Goal: Transaction & Acquisition: Purchase product/service

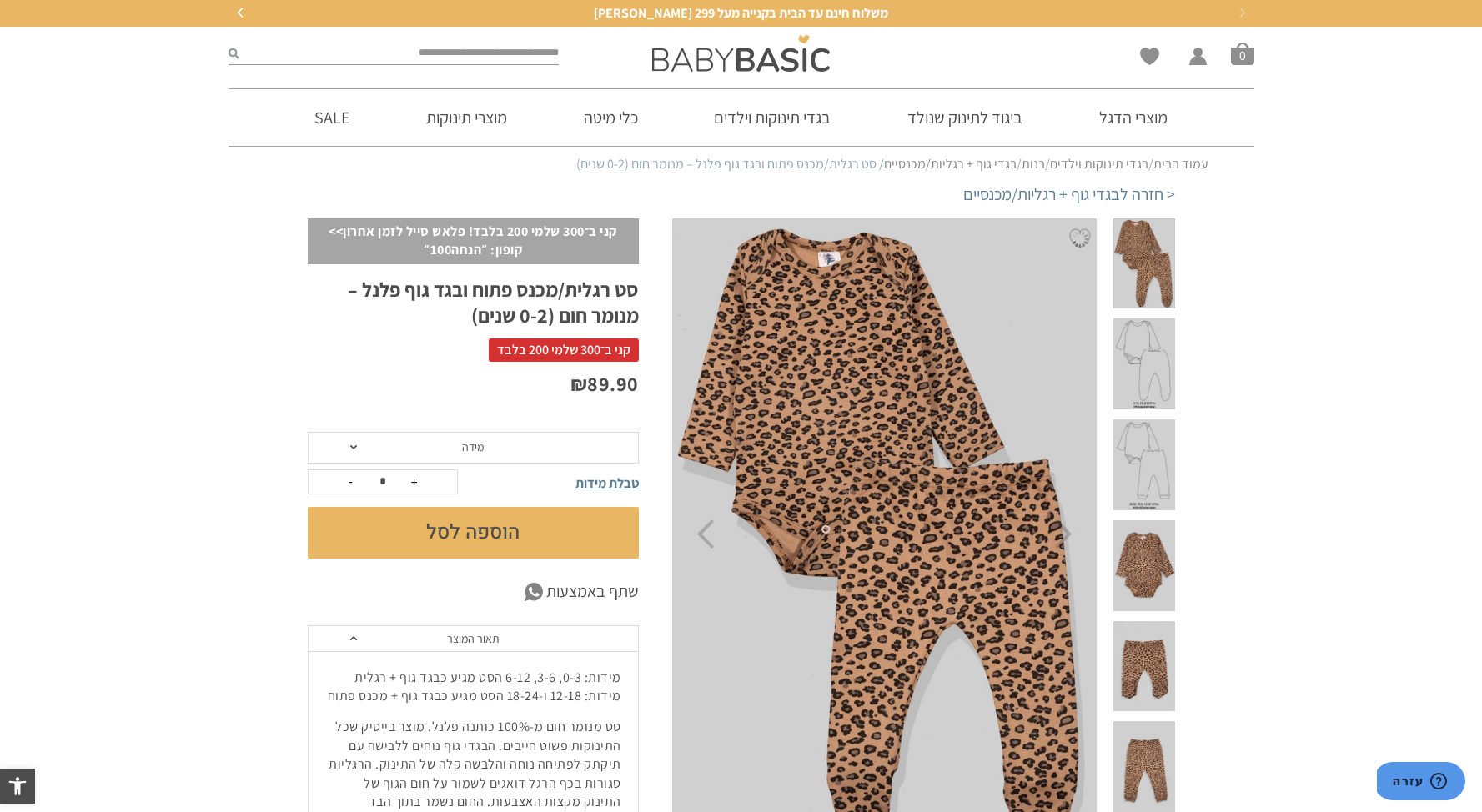
click at [1161, 540] on span at bounding box center [1144, 566] width 61 height 91
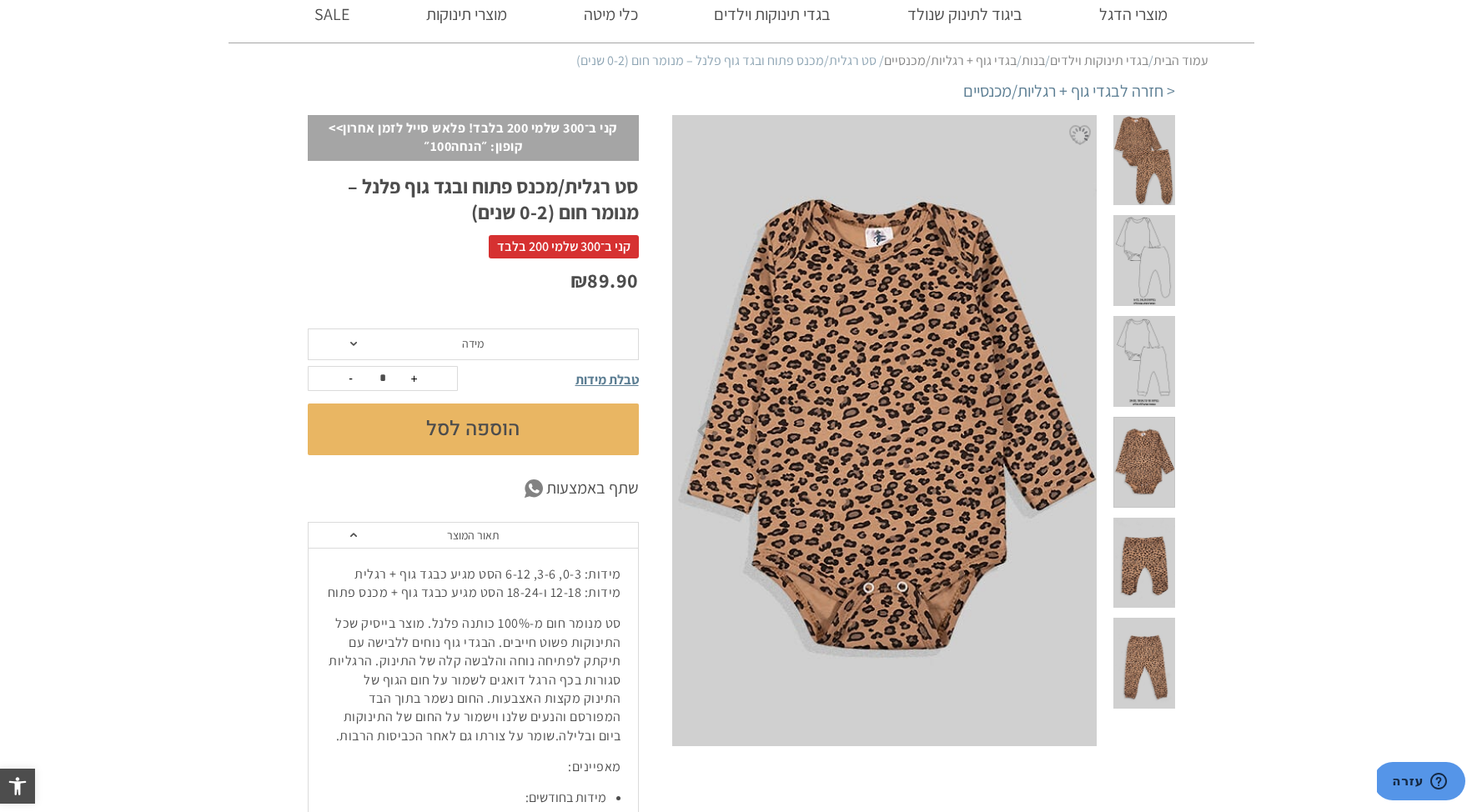
scroll to position [116, 0]
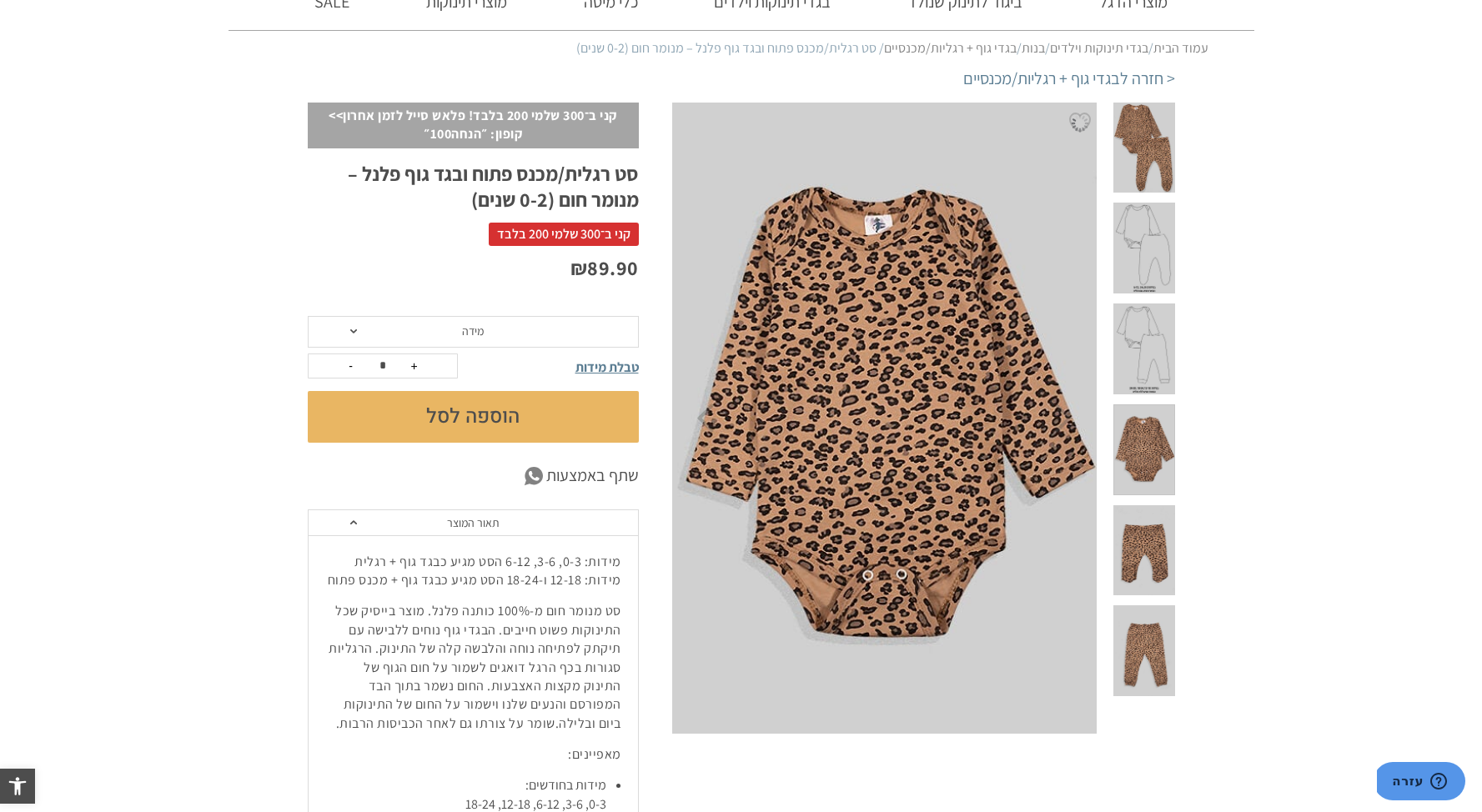
click at [891, 394] on img at bounding box center [883, 418] width 427 height 631
click at [1152, 562] on span at bounding box center [1144, 551] width 61 height 91
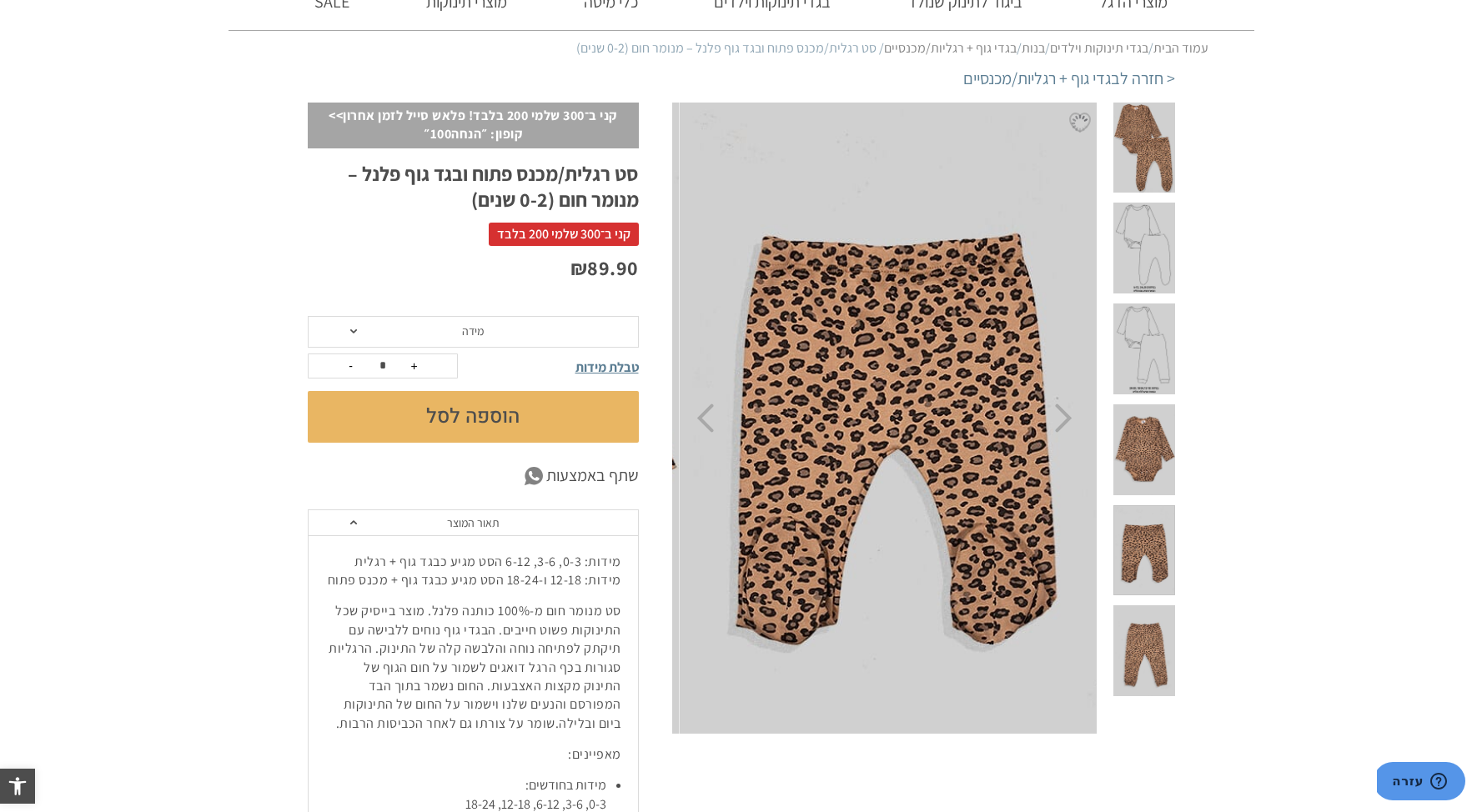
click at [822, 266] on img at bounding box center [892, 418] width 427 height 631
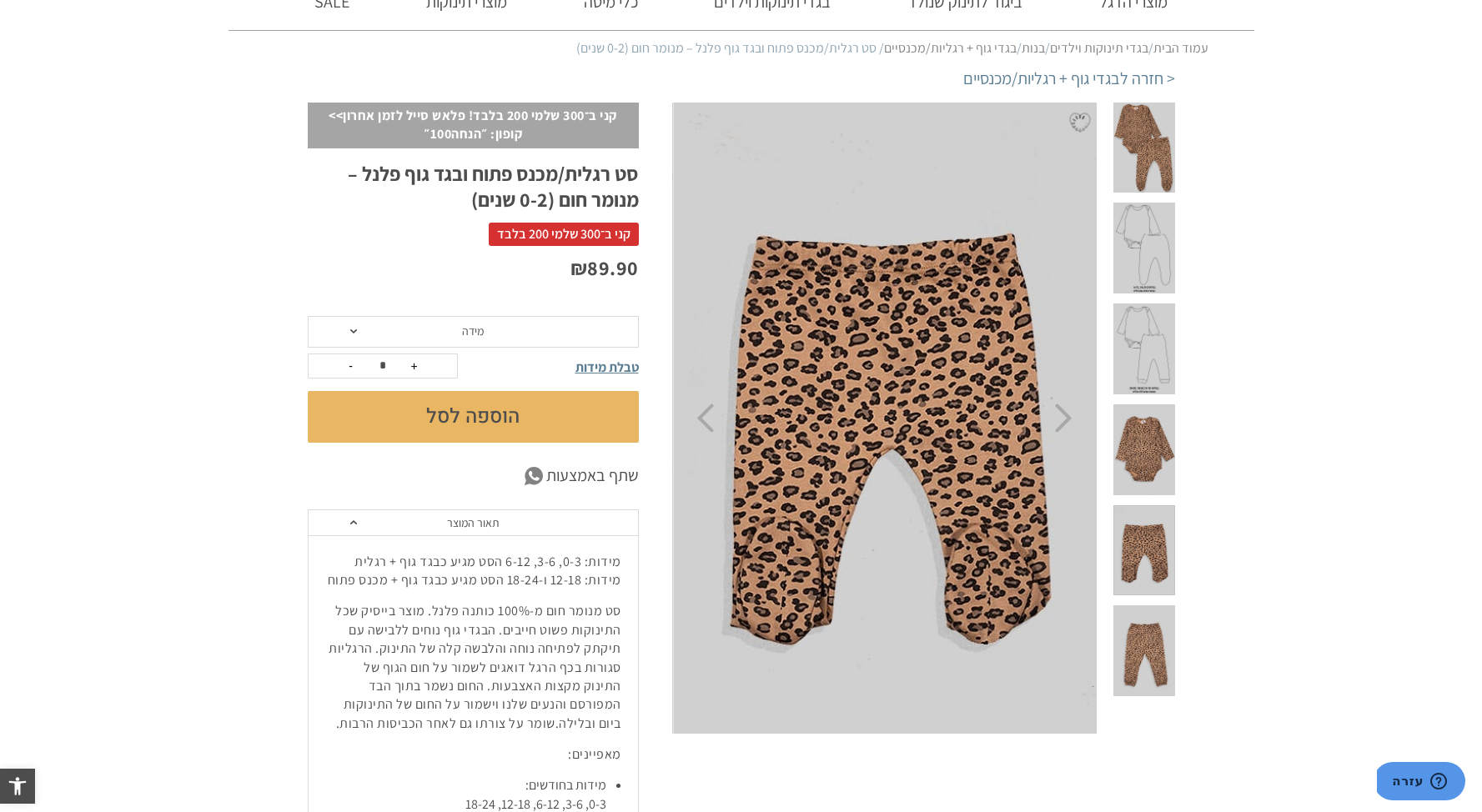
click at [915, 387] on img at bounding box center [886, 418] width 427 height 631
click at [1167, 690] on span at bounding box center [1144, 651] width 61 height 91
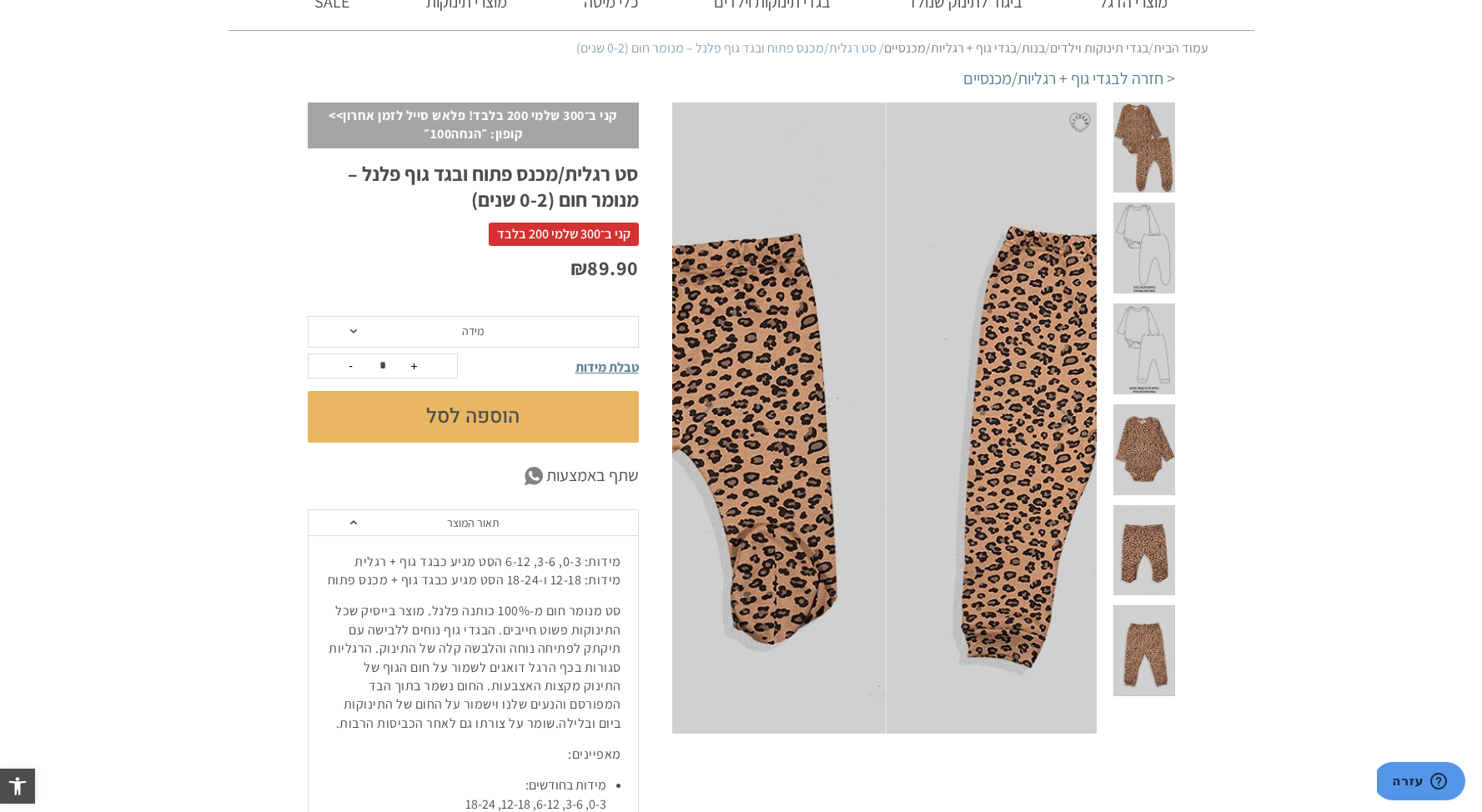
click at [1147, 441] on span at bounding box center [1144, 450] width 61 height 91
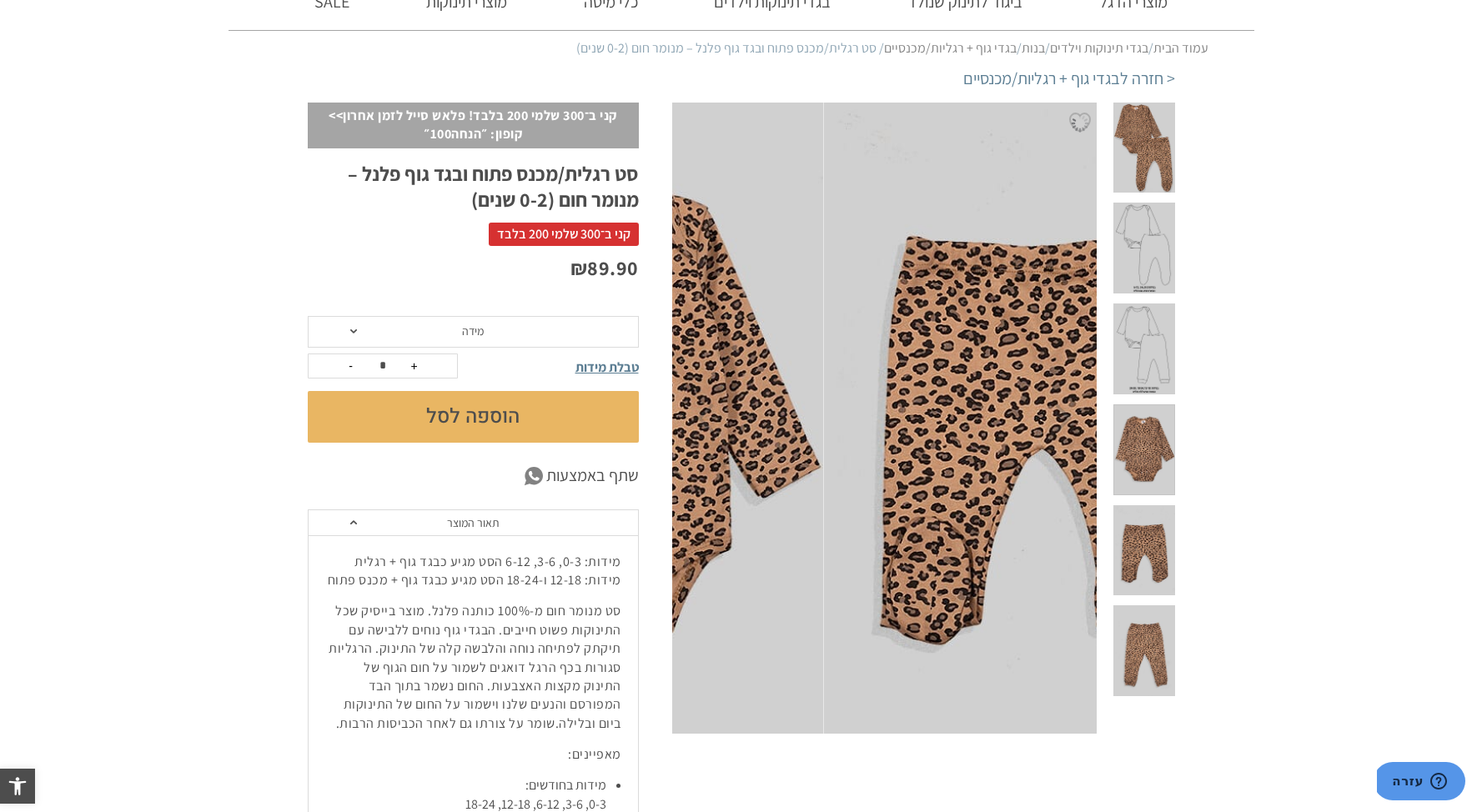
click at [1156, 159] on span at bounding box center [1144, 148] width 61 height 91
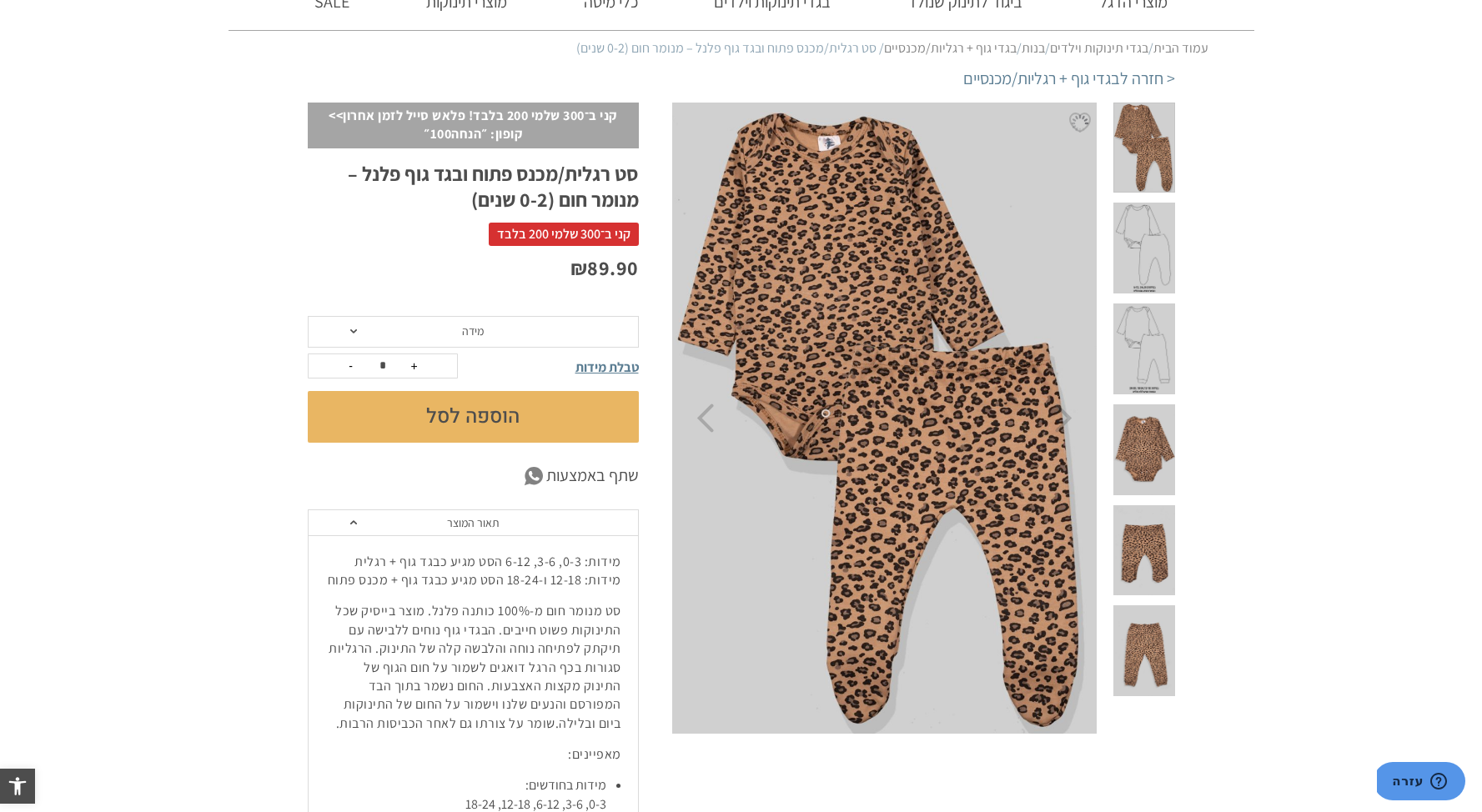
click at [1155, 246] on span at bounding box center [1144, 248] width 61 height 91
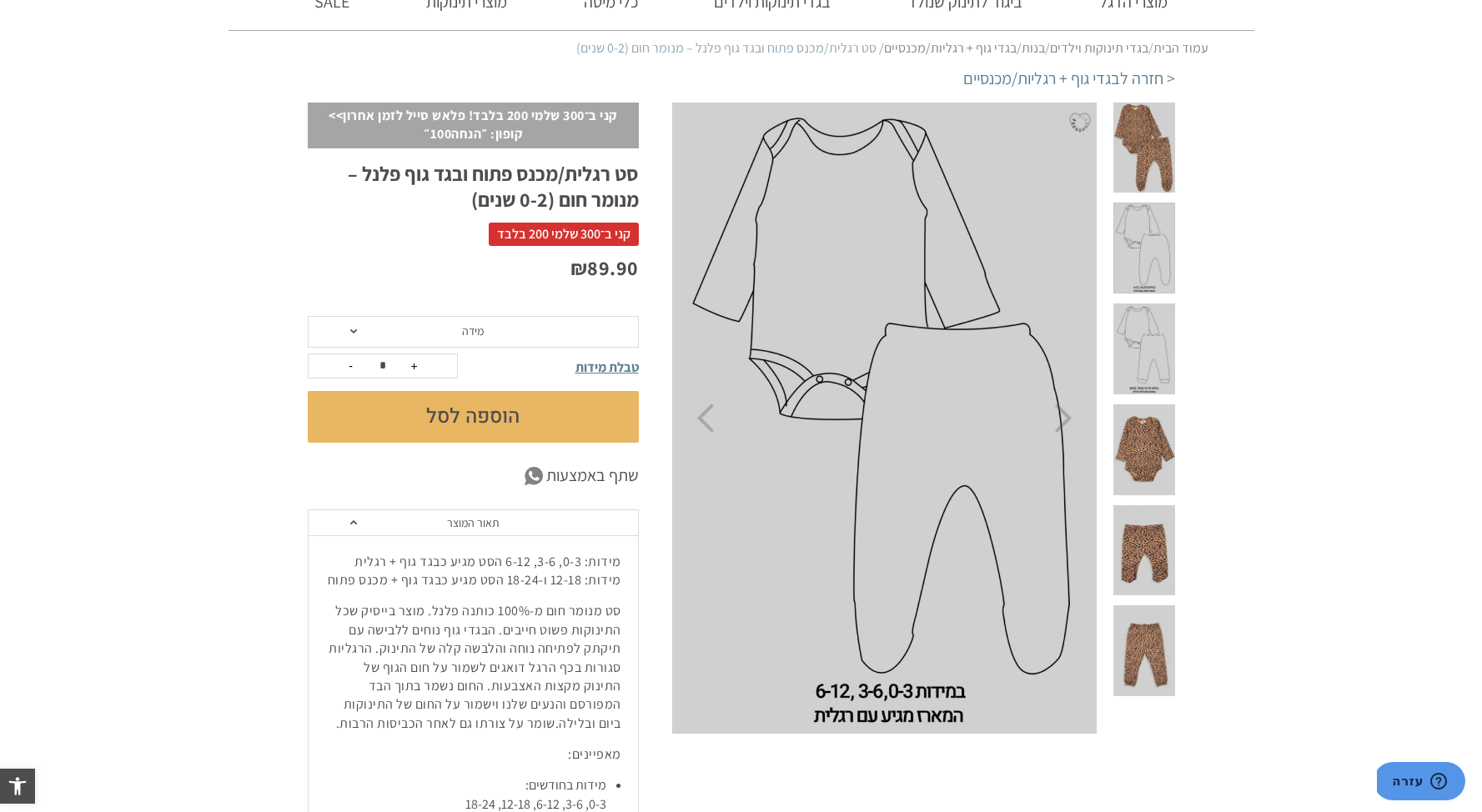
scroll to position [121, 0]
